Goal: Task Accomplishment & Management: Complete application form

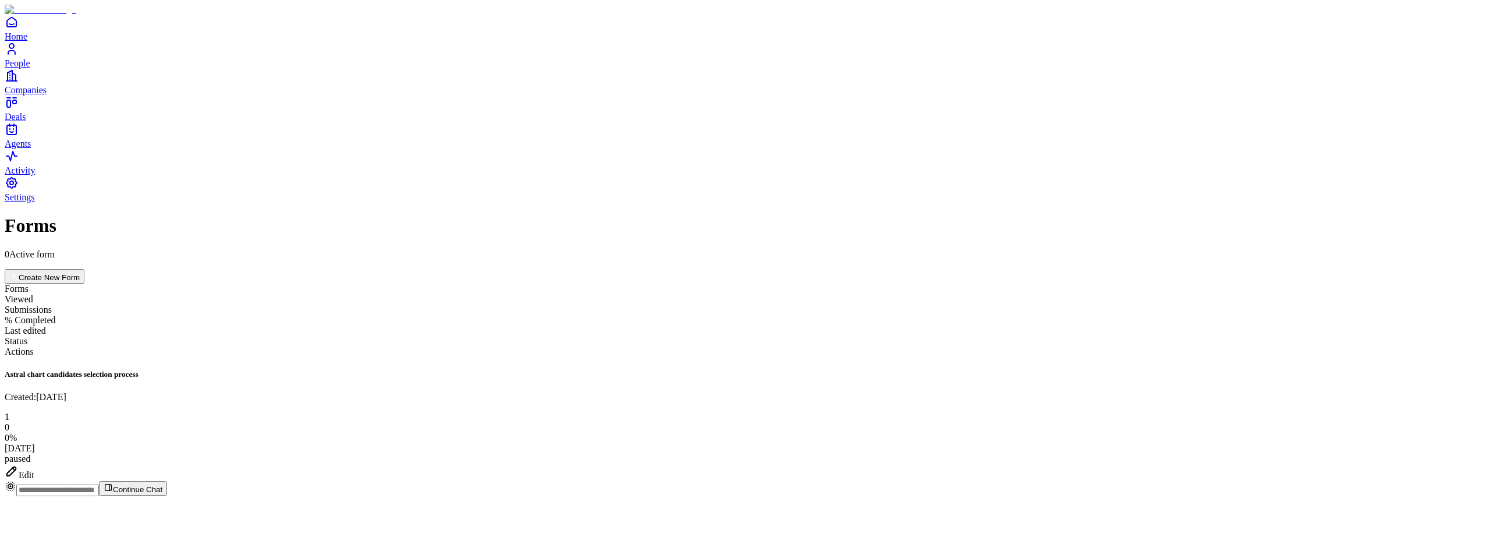
click at [1423, 464] on div "Edit" at bounding box center [745, 472] width 1481 height 16
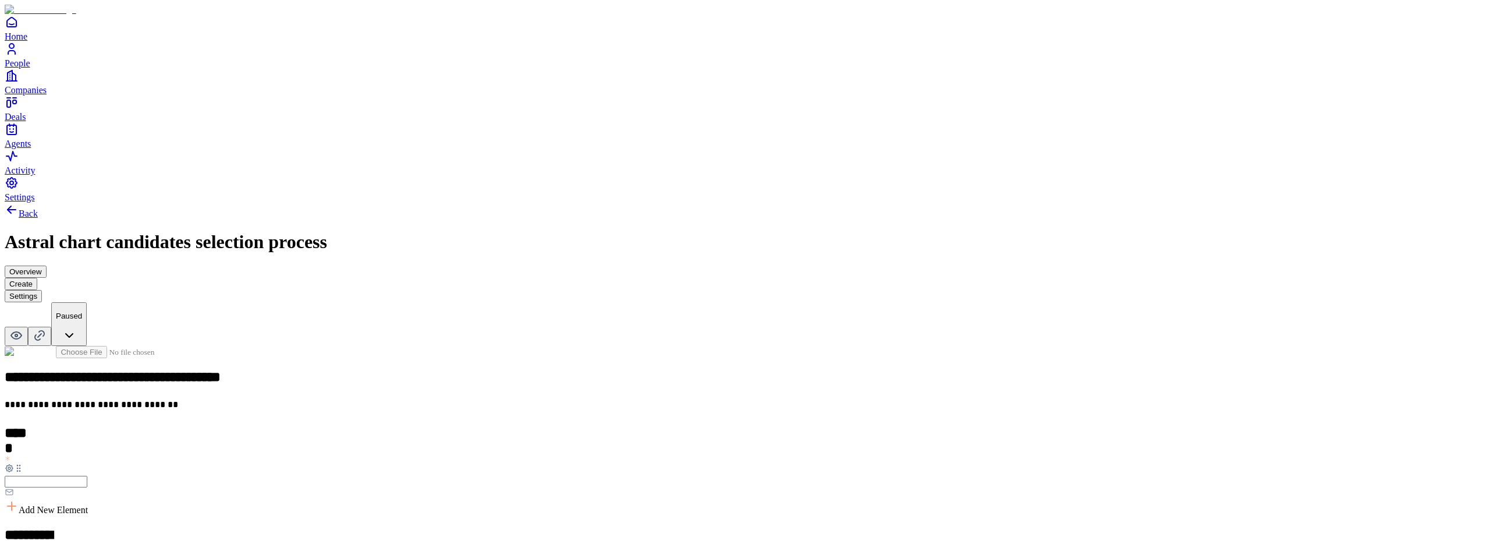
scroll to position [295, 0]
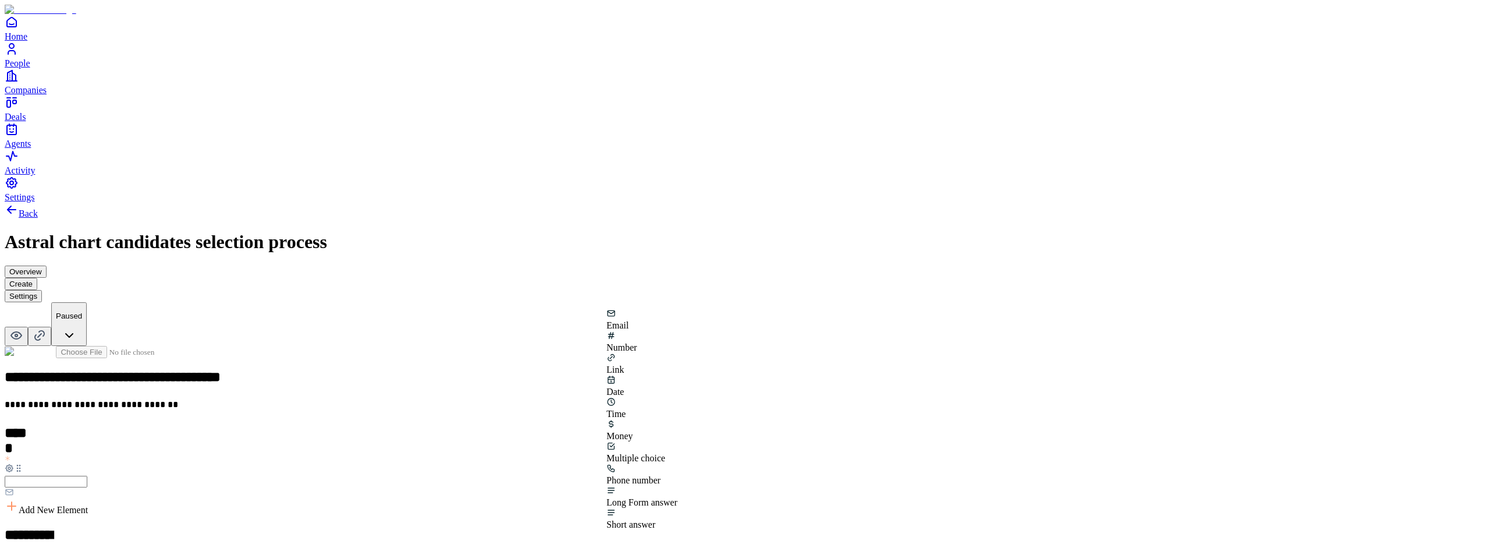
click at [678, 453] on div "Multiple choice" at bounding box center [642, 458] width 71 height 10
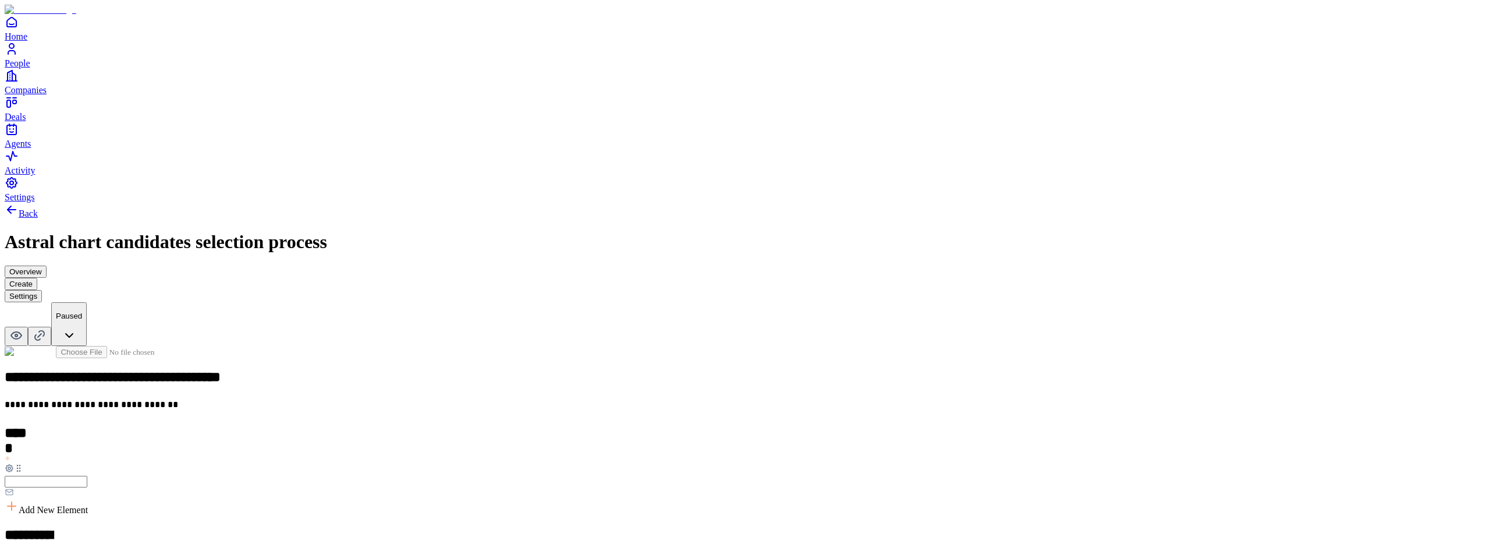
scroll to position [353, 0]
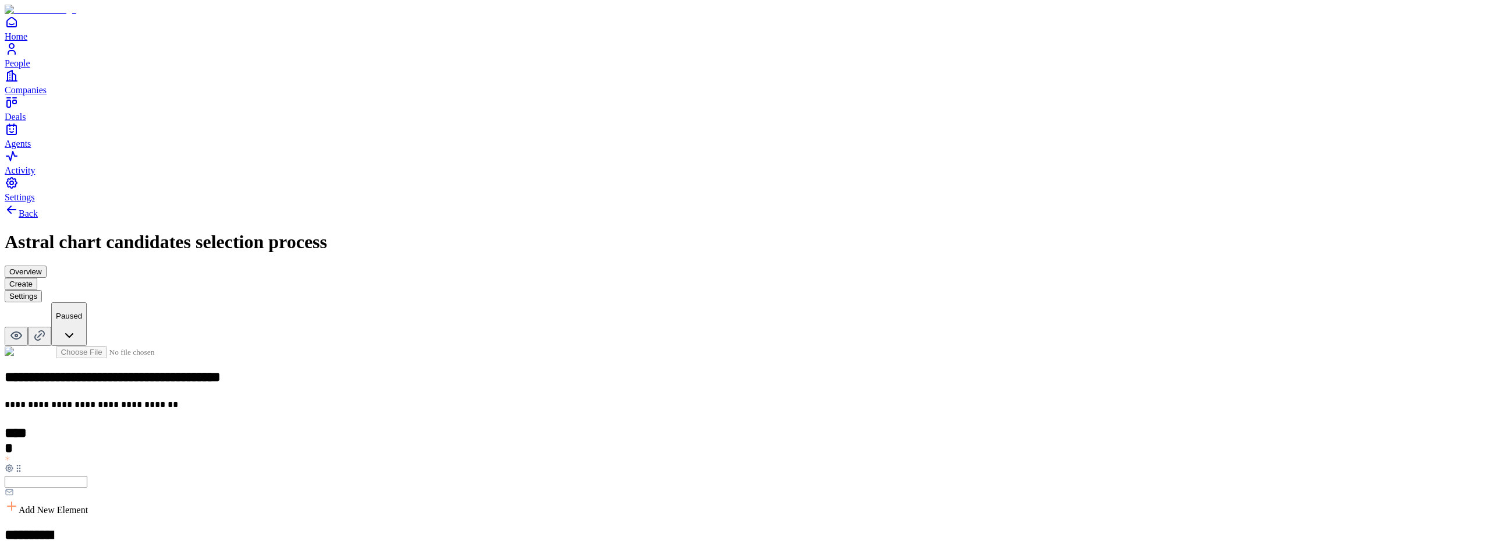
scroll to position [353, 0]
click at [47, 265] on button "Overview" at bounding box center [26, 271] width 42 height 12
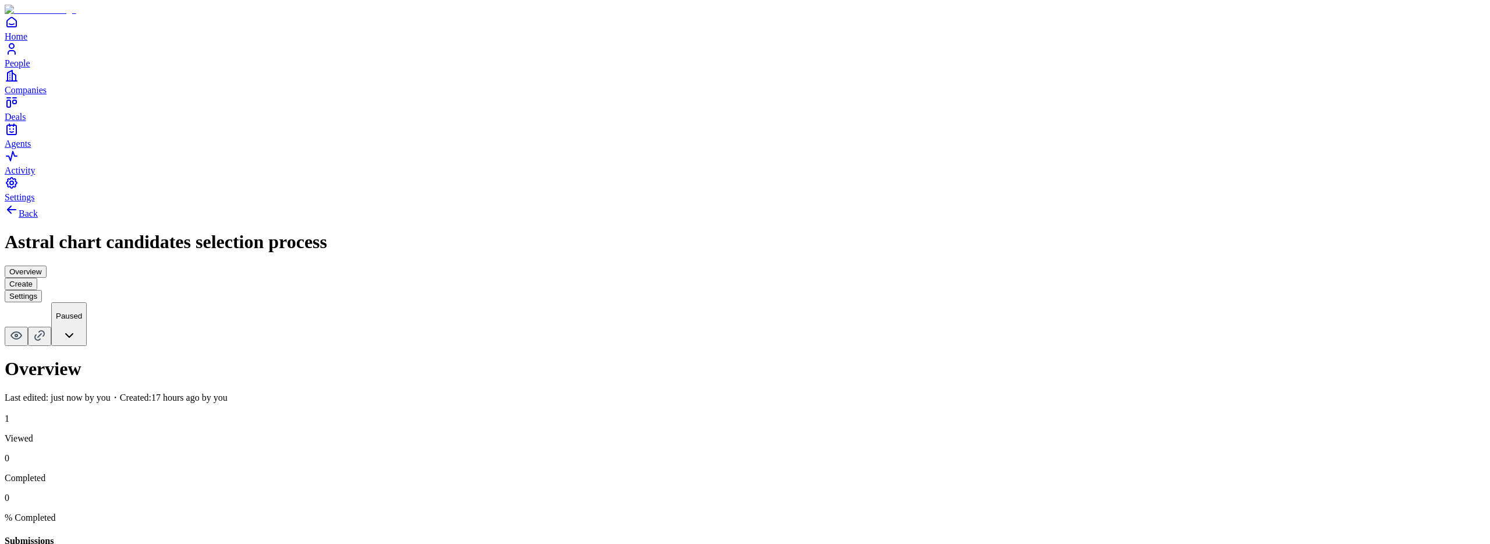
click at [37, 278] on button "Create" at bounding box center [21, 284] width 33 height 12
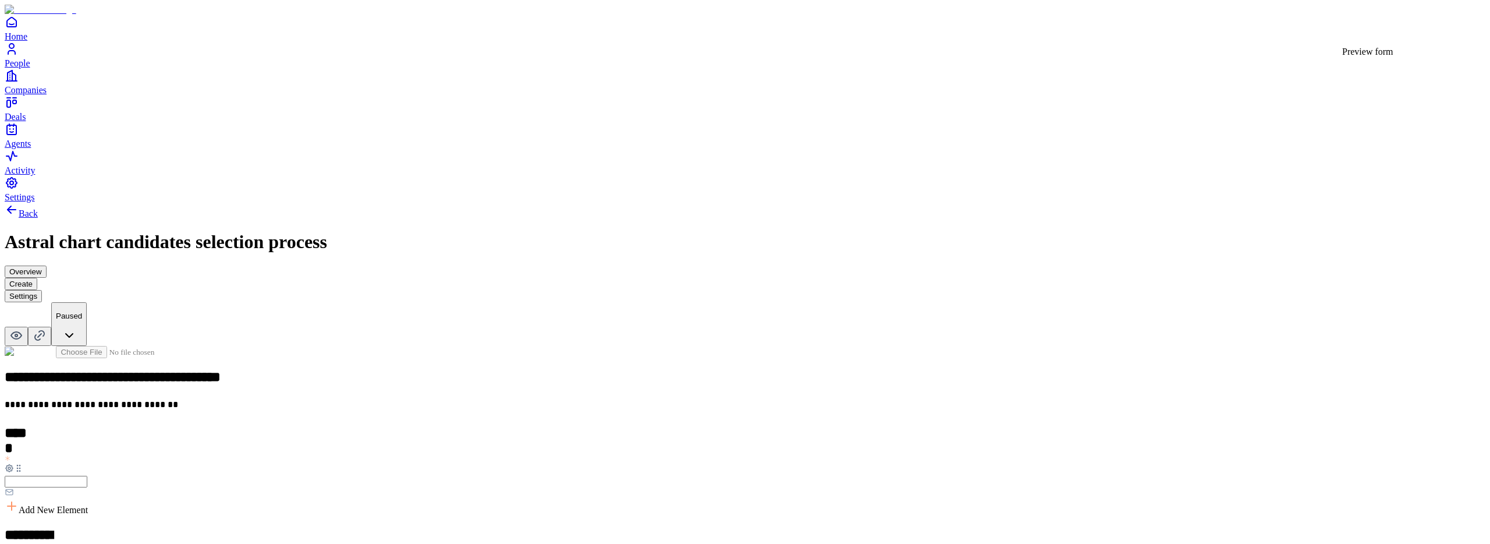
click at [23, 328] on icon at bounding box center [16, 335] width 14 height 14
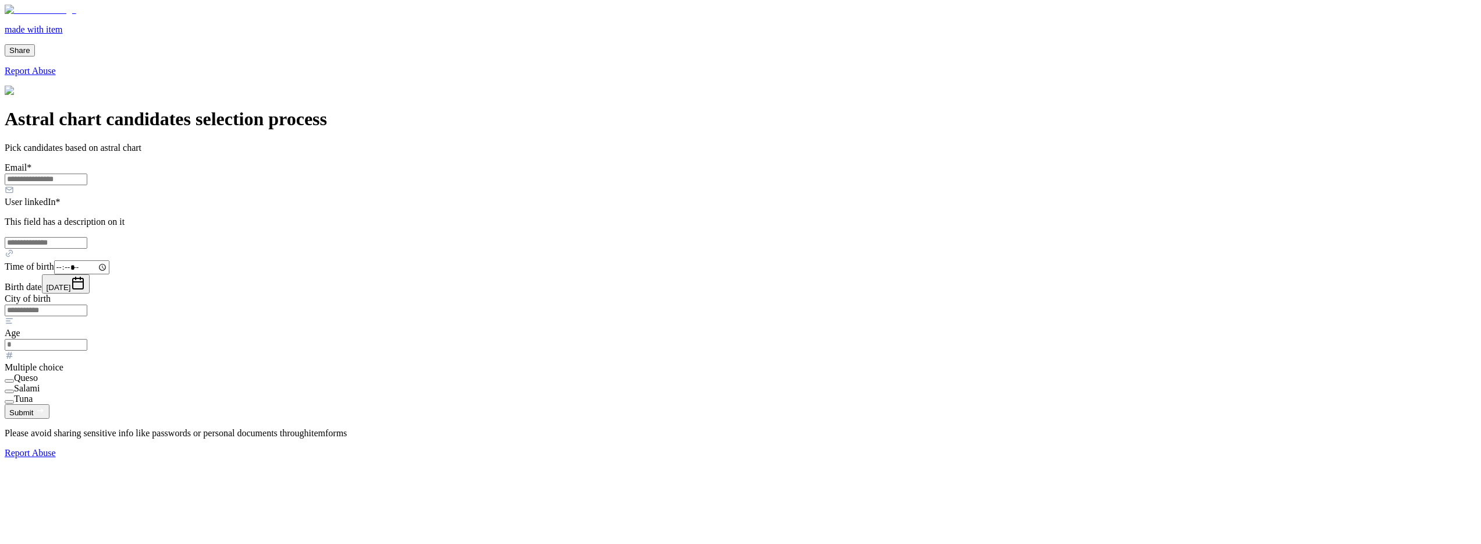
scroll to position [293, 0]
